Goal: Find specific page/section: Find specific page/section

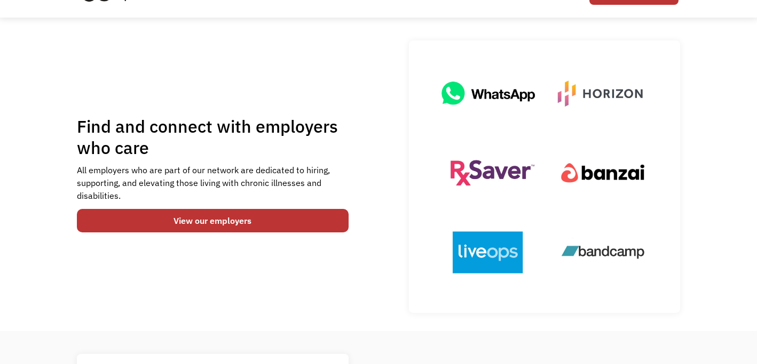
scroll to position [65, 0]
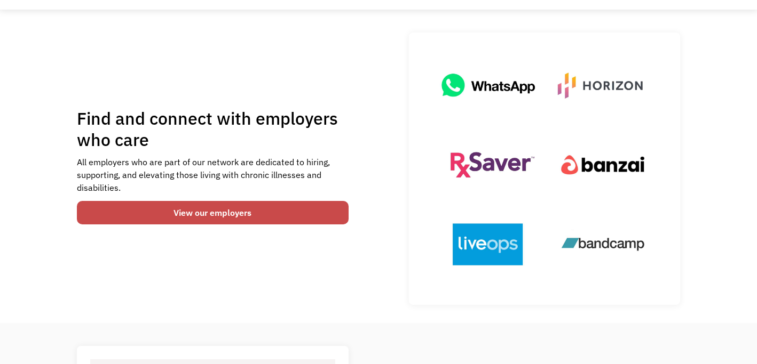
click at [211, 203] on link "View our employers" at bounding box center [213, 212] width 272 height 23
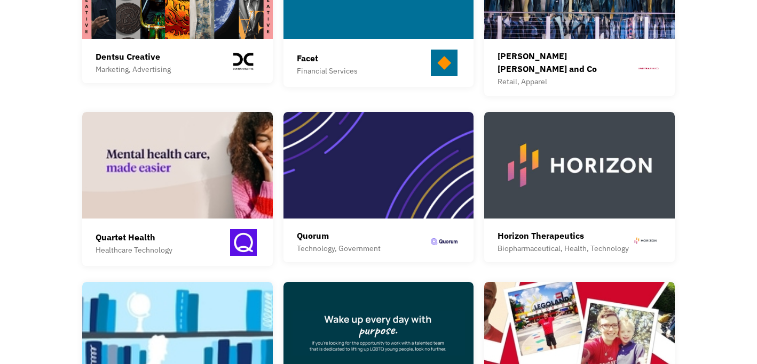
scroll to position [517, 0]
